Goal: Task Accomplishment & Management: Complete application form

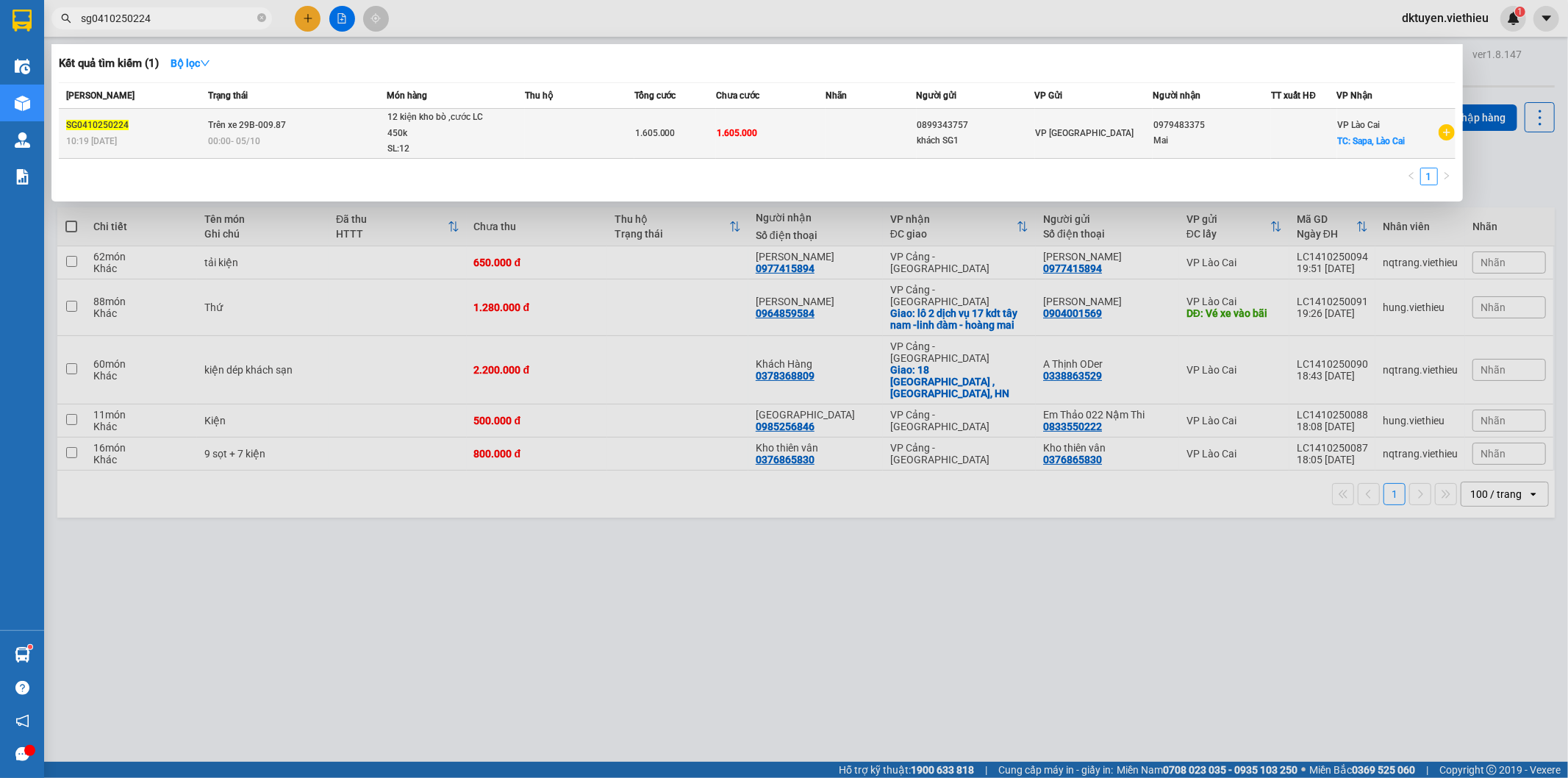
type input "sg0410250224"
click at [716, 126] on td "1.605.000" at bounding box center [770, 134] width 109 height 50
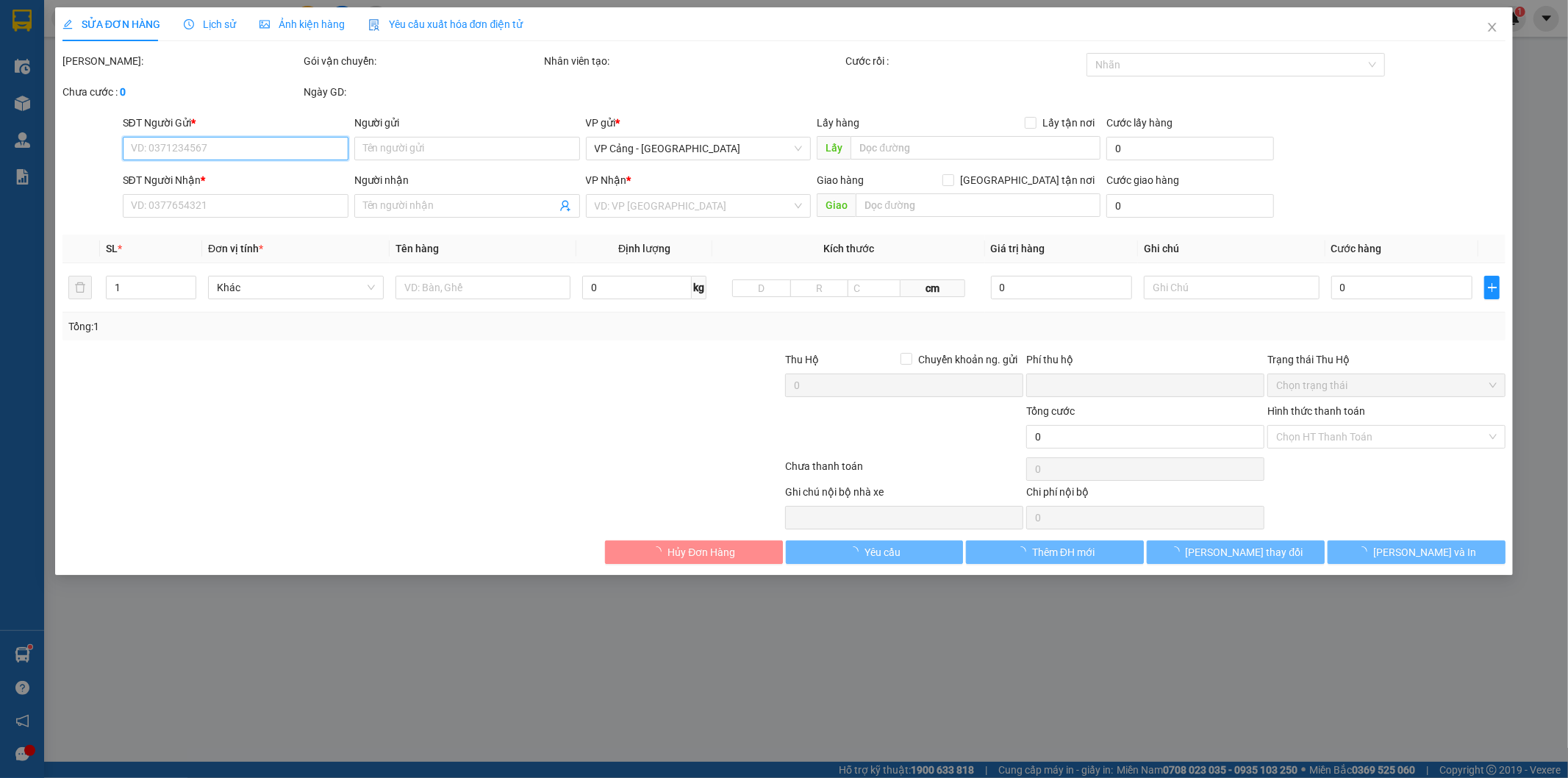
type input "0899343757"
type input "khách SG1"
type input "0979483375"
type input "Mai"
checkbox input "true"
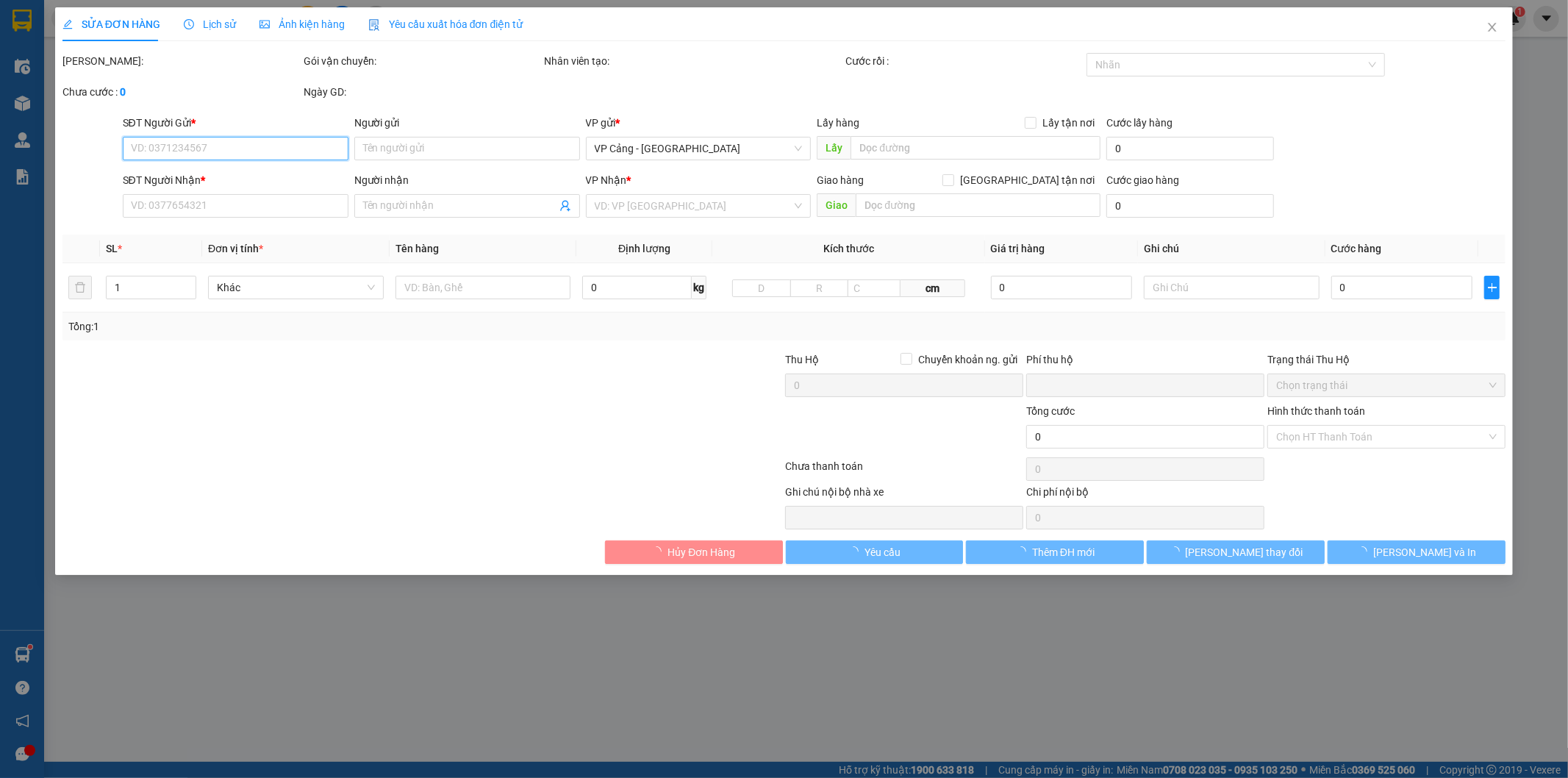
type input "Sapa, Lào Cai"
type input "0"
type input "1.605.000"
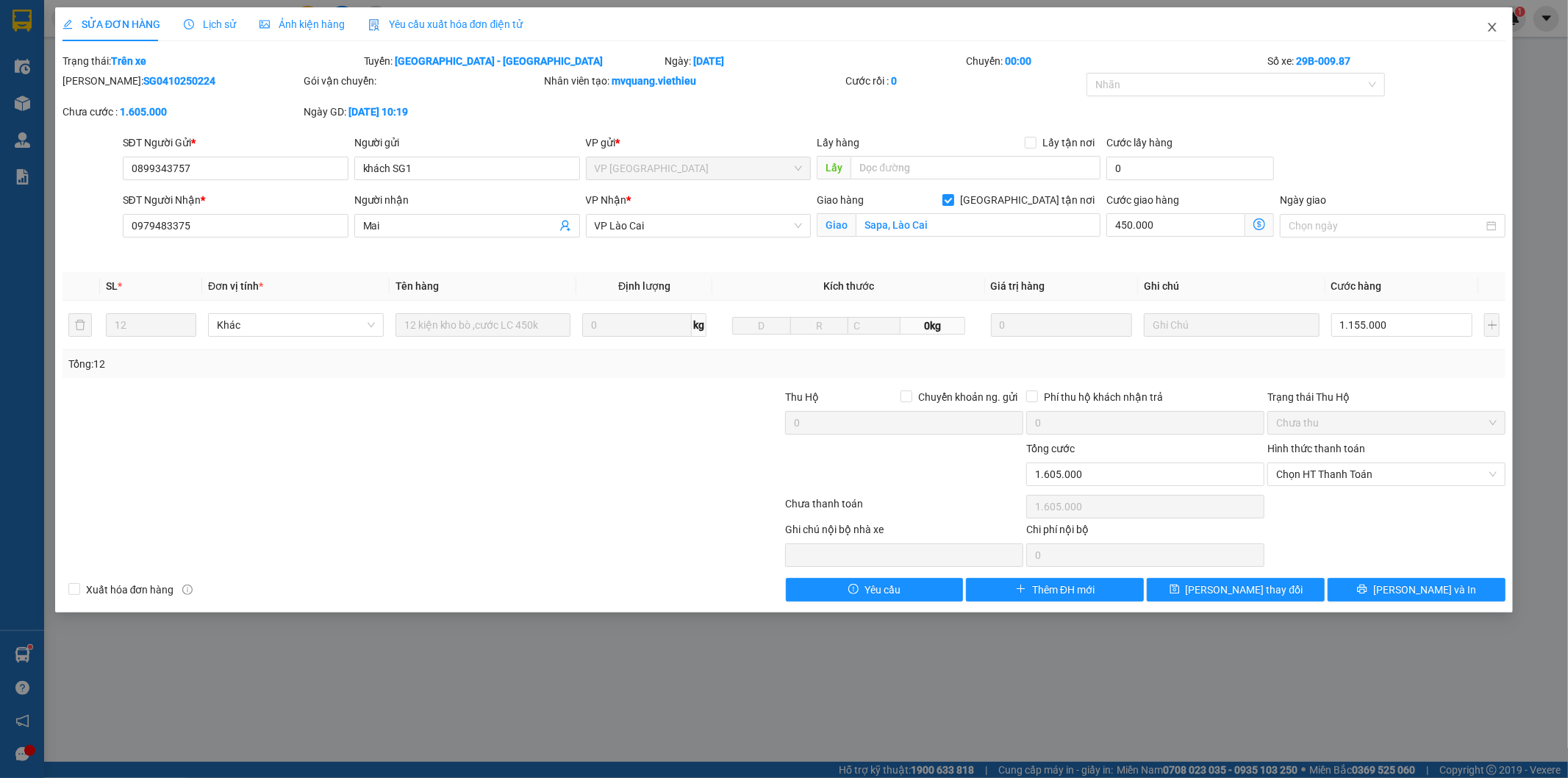
click at [1489, 27] on icon "close" at bounding box center [1492, 27] width 12 height 12
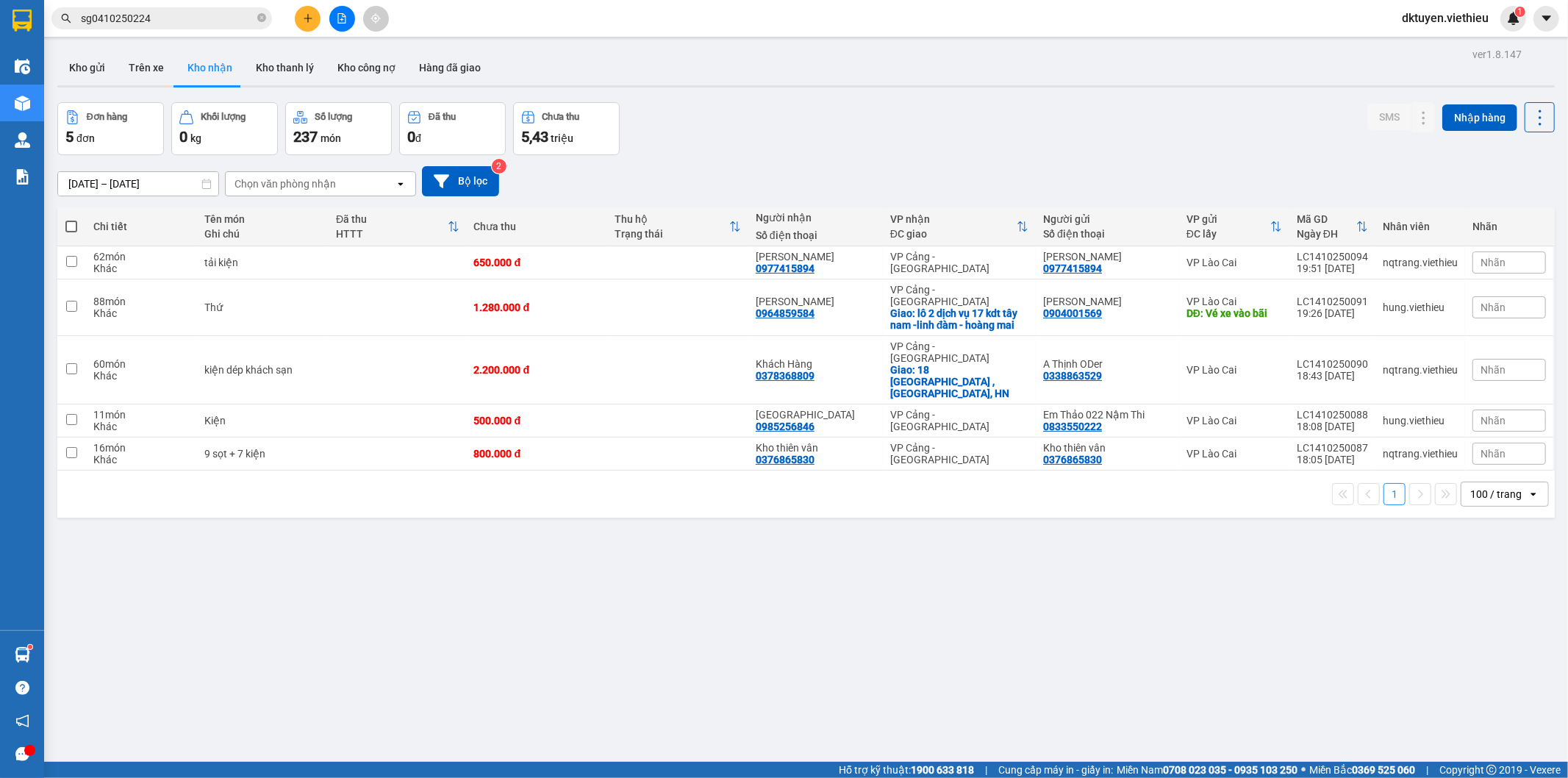
click at [555, 46] on div "ver 1.8.147 Kho gửi Trên xe Kho nhận Kho thanh lý Kho công nợ Hàng đã giao Đơn …" at bounding box center [806, 433] width 1509 height 778
click at [88, 67] on button "Kho gửi" at bounding box center [87, 68] width 60 height 35
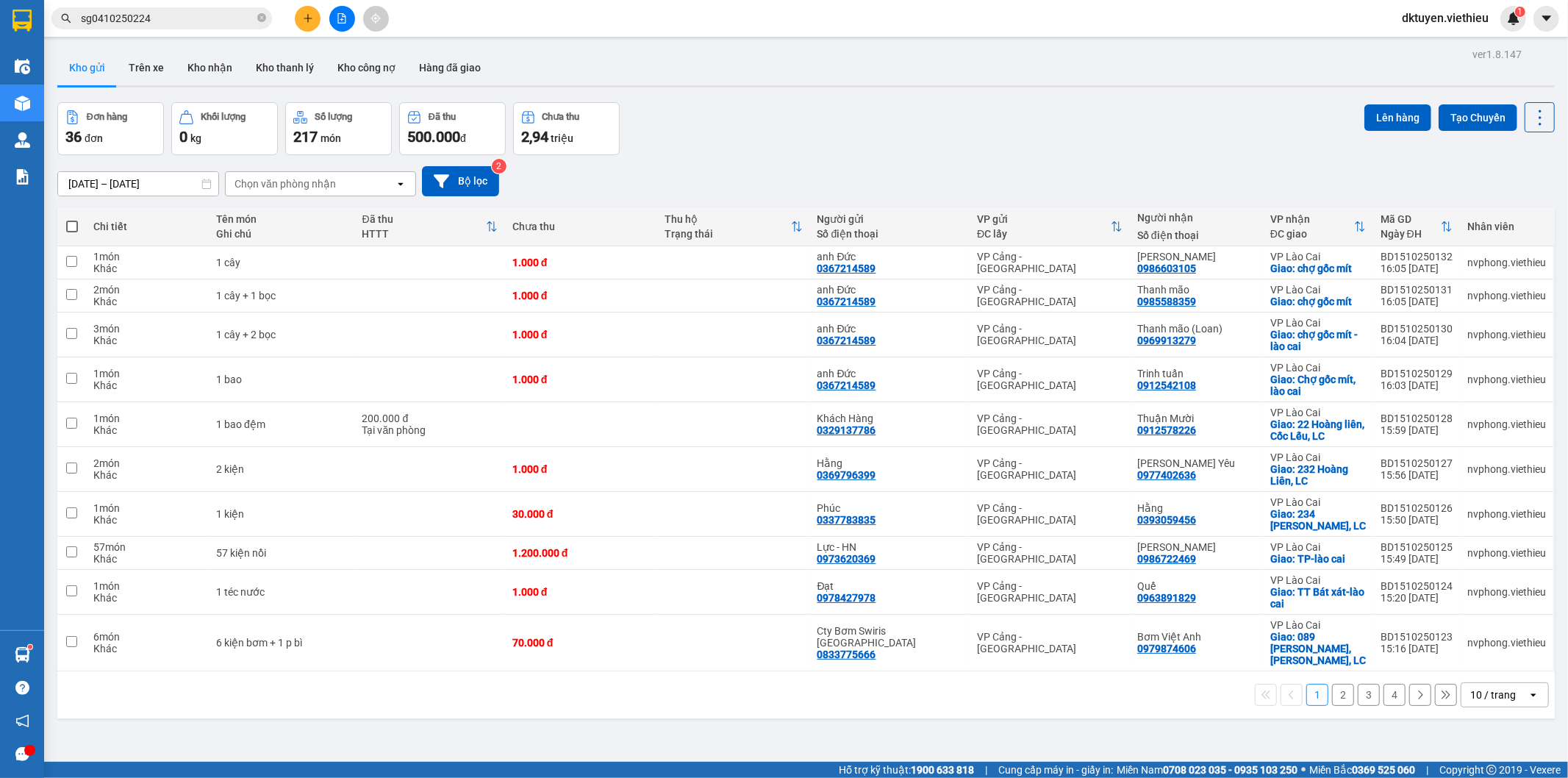
click at [1481, 688] on div "10 / trang" at bounding box center [1493, 695] width 46 height 15
click at [1484, 658] on span "100 / trang" at bounding box center [1486, 651] width 53 height 15
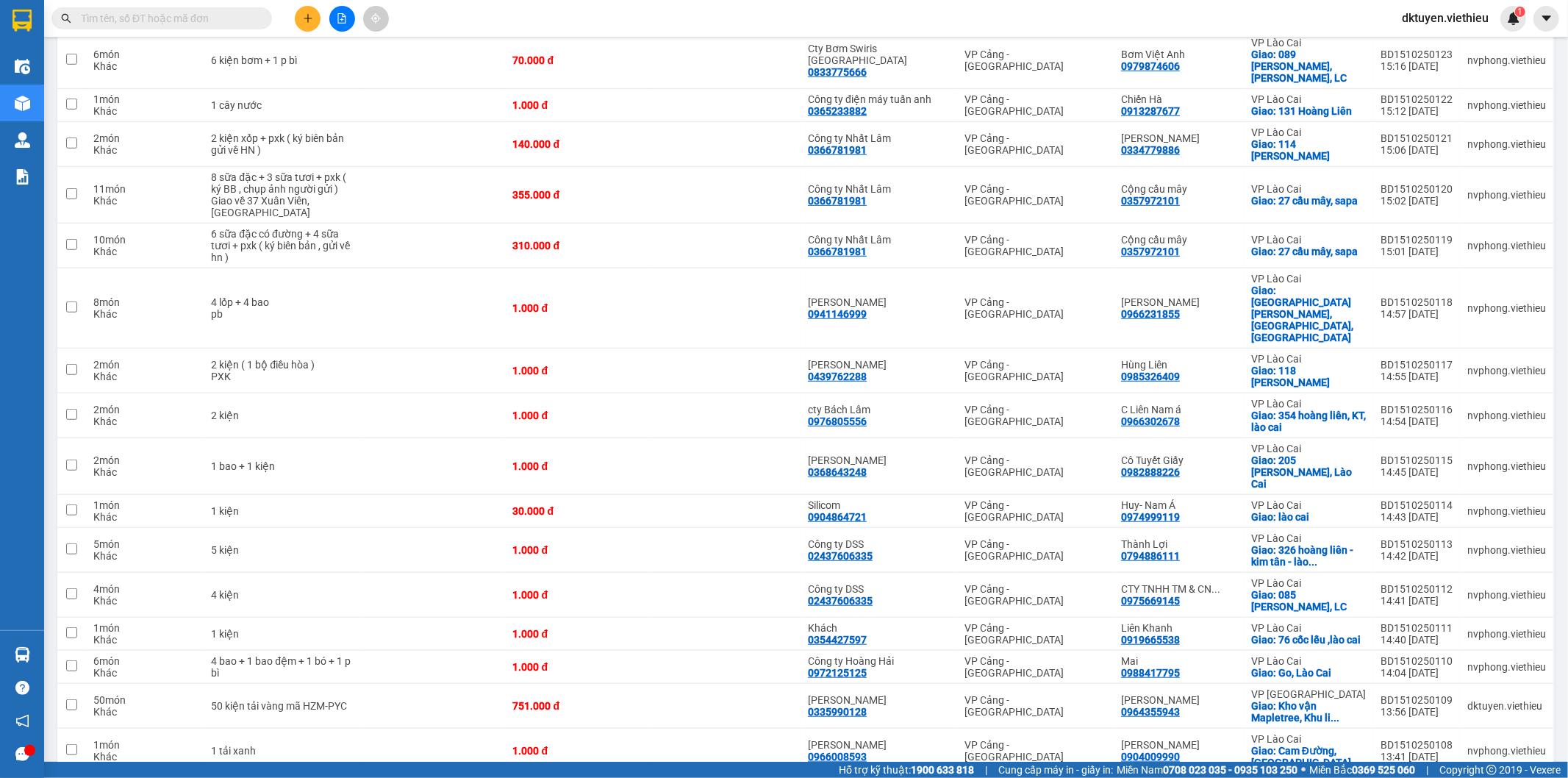
scroll to position [980, 0]
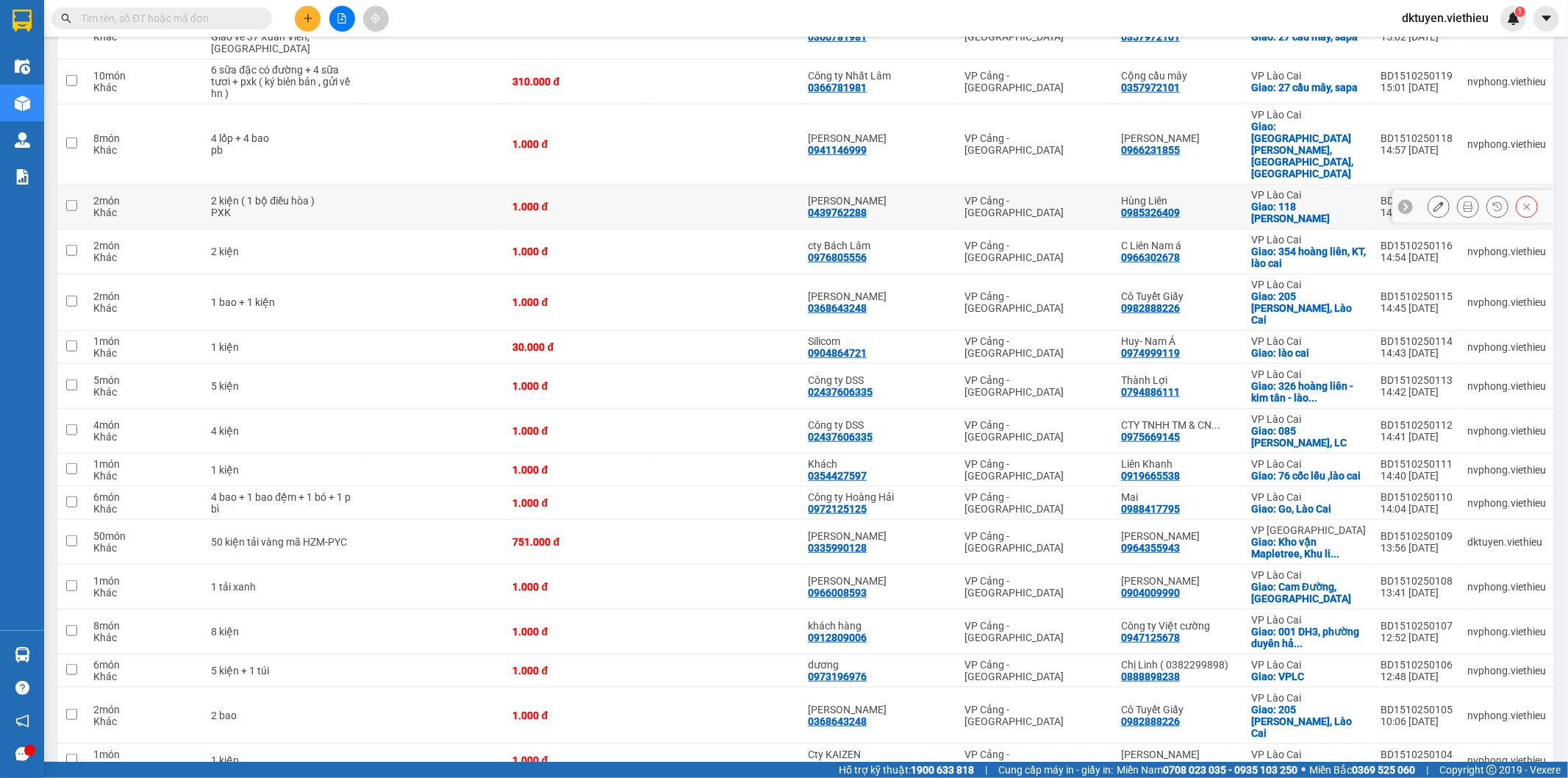
click at [413, 185] on td at bounding box center [433, 207] width 145 height 45
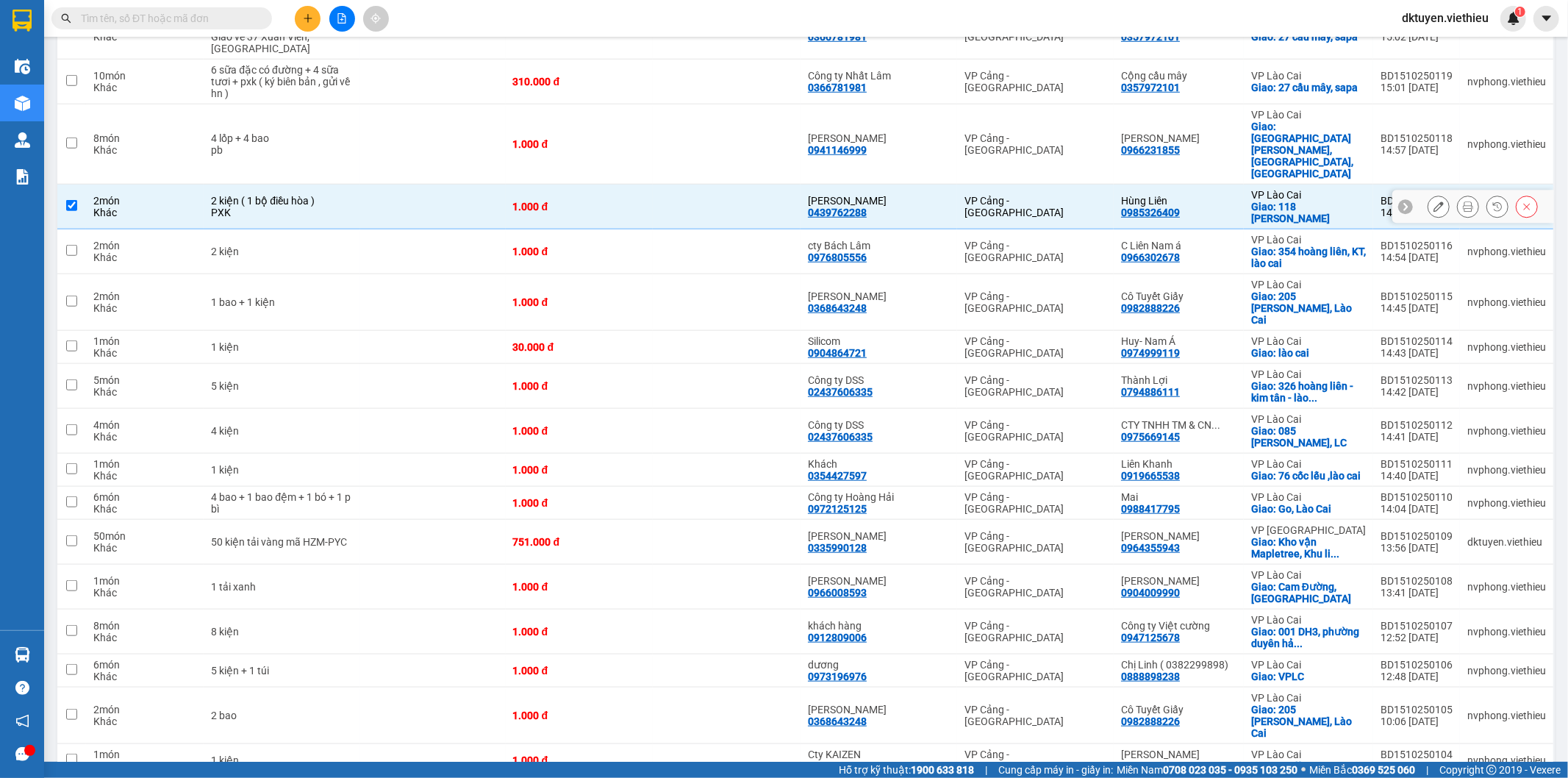
click at [72, 200] on input "checkbox" at bounding box center [72, 205] width 11 height 11
checkbox input "false"
